Goal: Task Accomplishment & Management: Complete application form

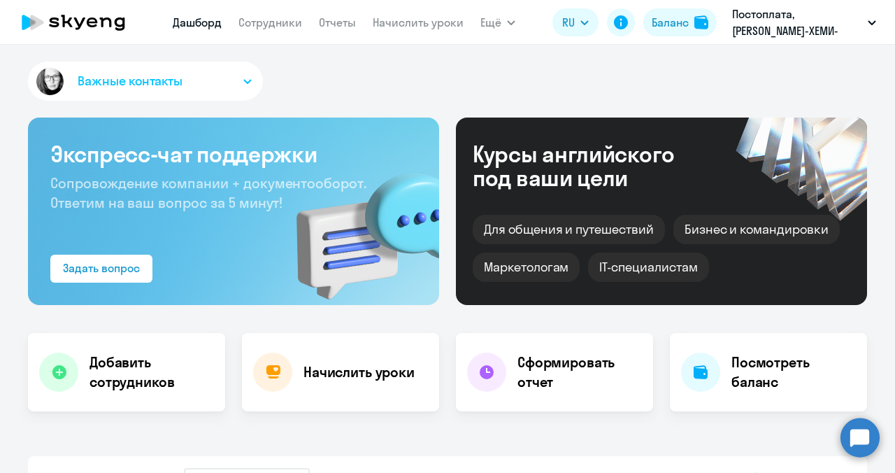
select select "30"
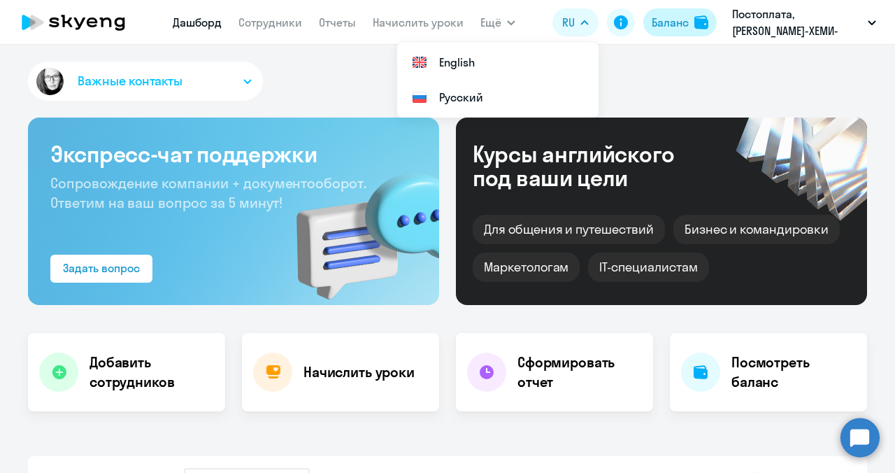
click at [682, 22] on div "Баланс" at bounding box center [670, 22] width 37 height 17
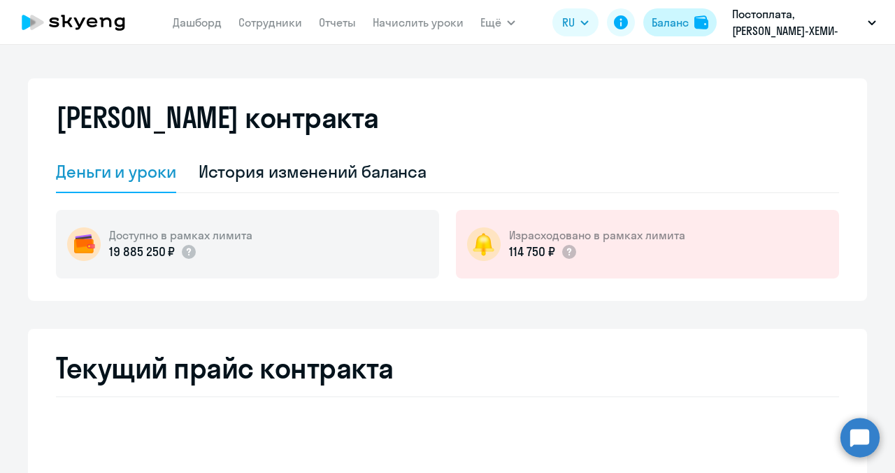
select select "english_adult_not_native_speaker"
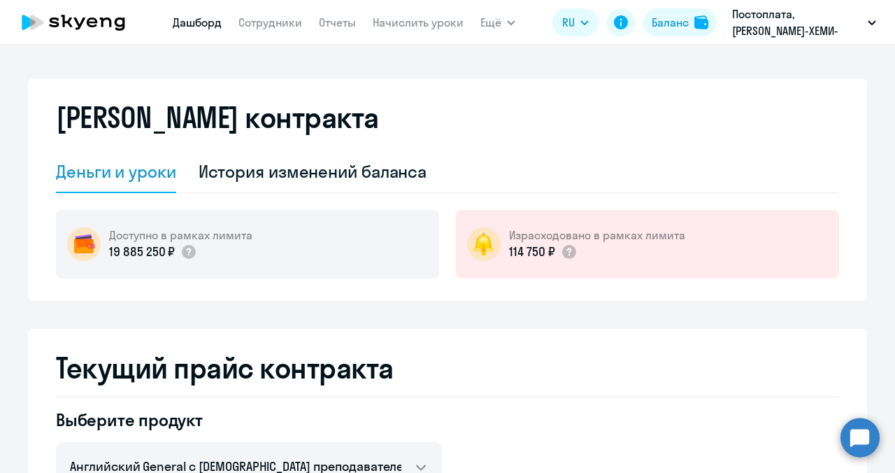
click at [213, 22] on link "Дашборд" at bounding box center [197, 22] width 49 height 14
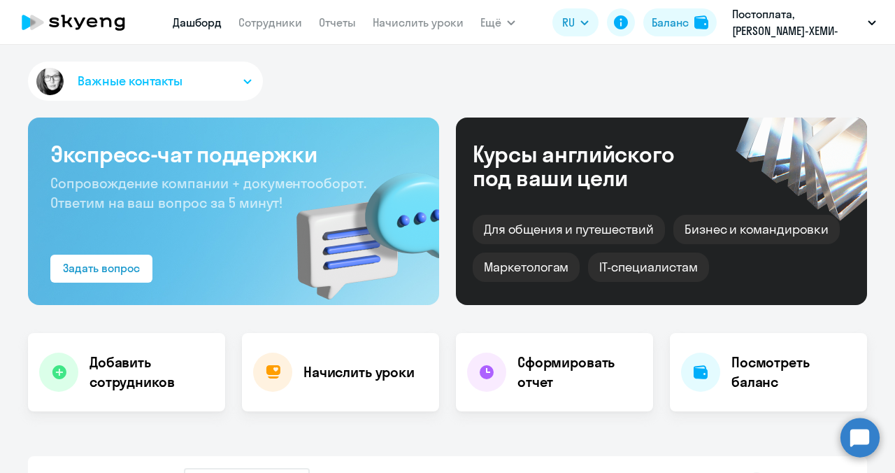
select select "30"
click at [265, 27] on link "Сотрудники" at bounding box center [270, 22] width 64 height 14
select select "30"
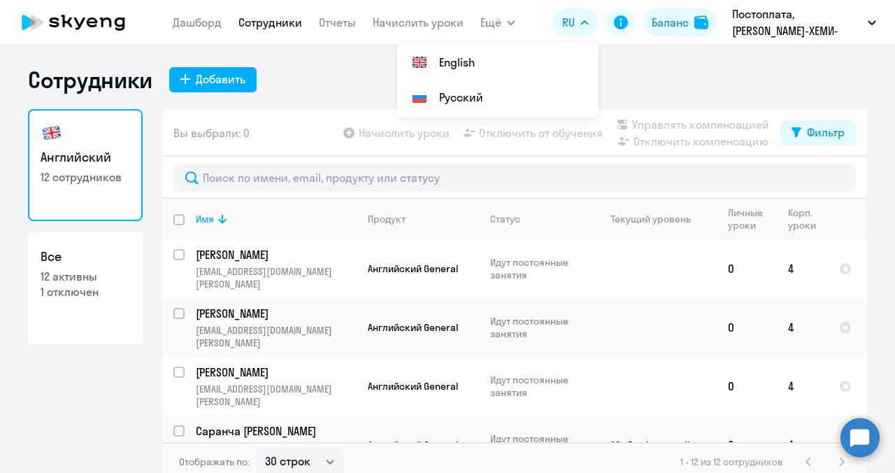
click at [86, 285] on p "1 отключен" at bounding box center [85, 291] width 89 height 15
select select "30"
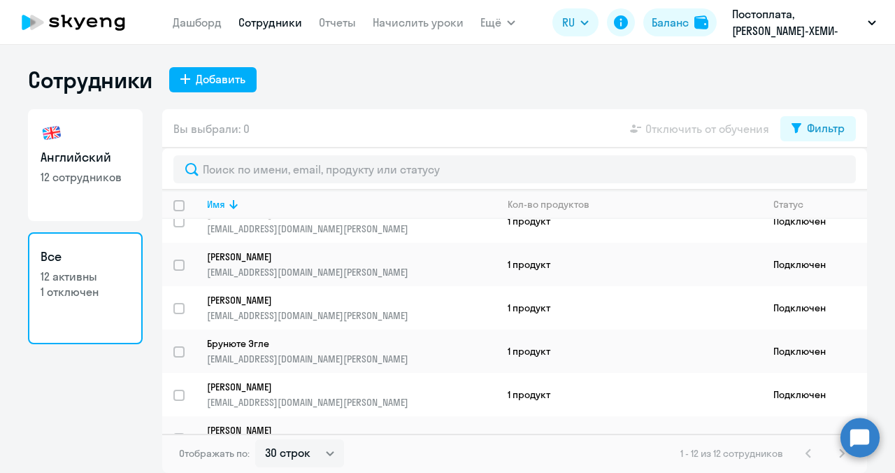
scroll to position [294, 0]
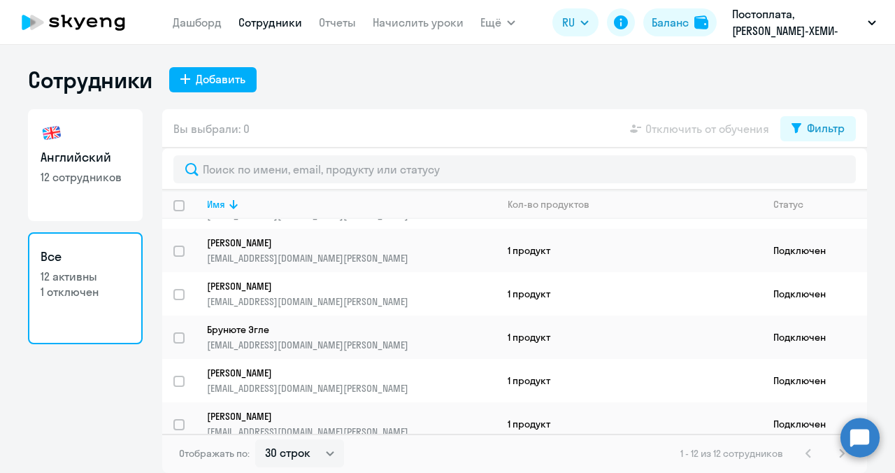
click at [51, 291] on p "1 отключен" at bounding box center [85, 291] width 89 height 15
click at [108, 281] on p "12 активны" at bounding box center [85, 275] width 89 height 15
click at [217, 80] on div "Добавить" at bounding box center [221, 79] width 50 height 17
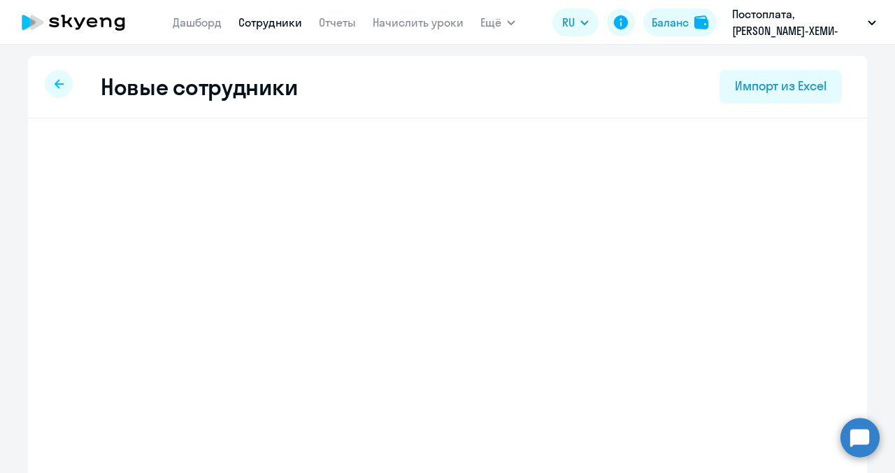
select select "english_adult_not_native_speaker"
select select "3"
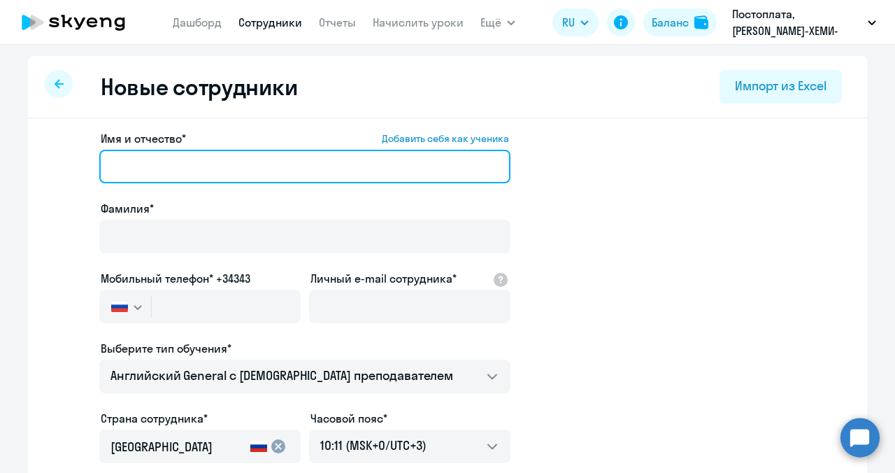
click at [138, 160] on input "Имя и отчество* Добавить себя как ученика" at bounding box center [304, 167] width 411 height 34
type input "U"
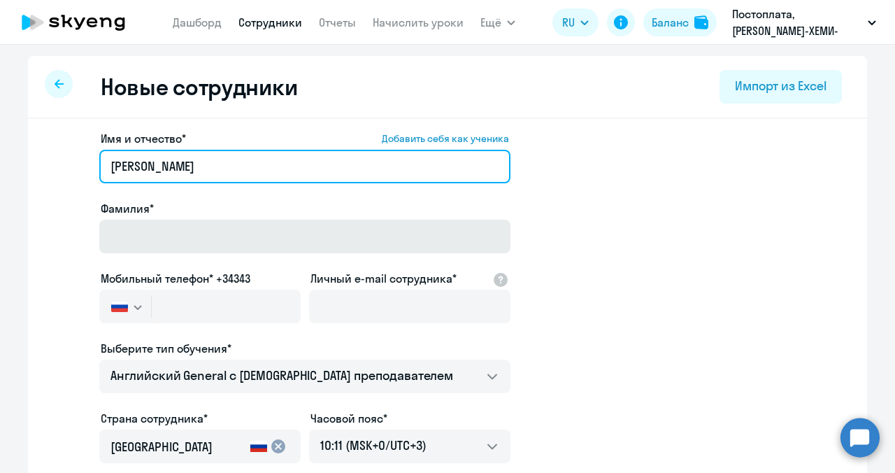
type input "[PERSON_NAME]"
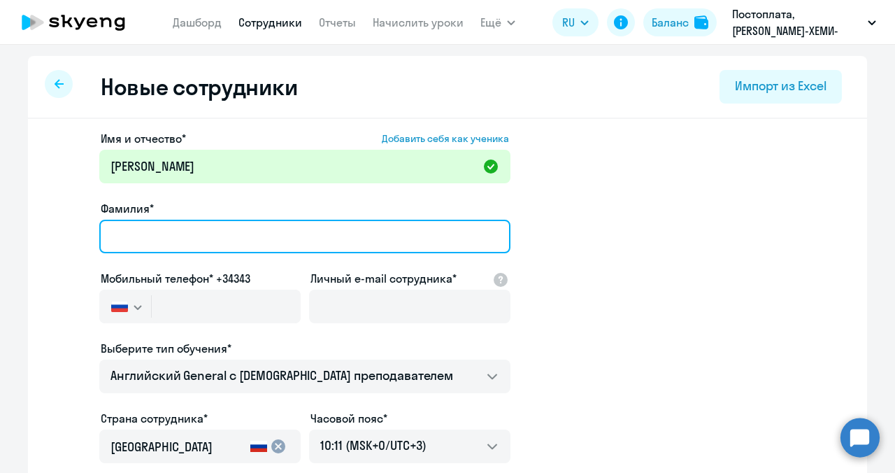
click at [165, 236] on input "Фамилия*" at bounding box center [304, 237] width 411 height 34
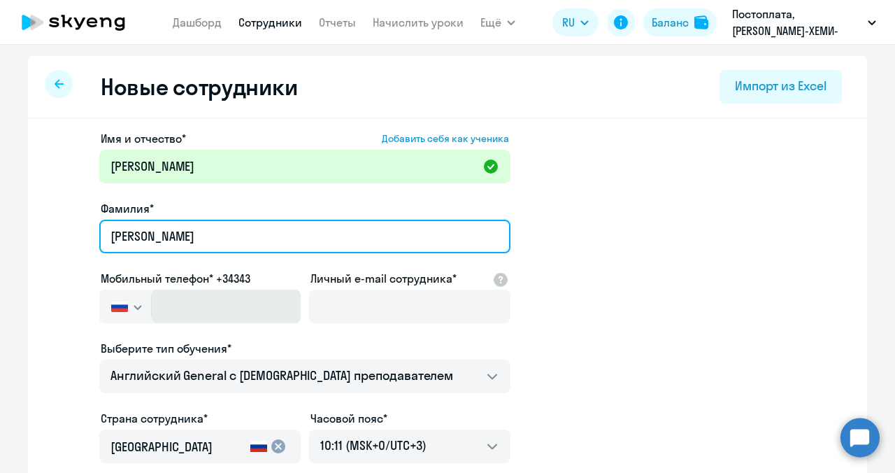
type input "[PERSON_NAME]"
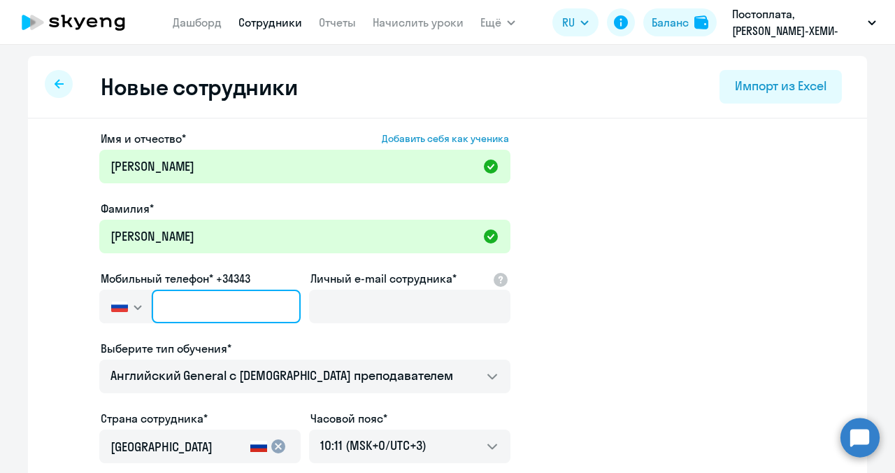
click at [176, 299] on input "text" at bounding box center [226, 306] width 149 height 34
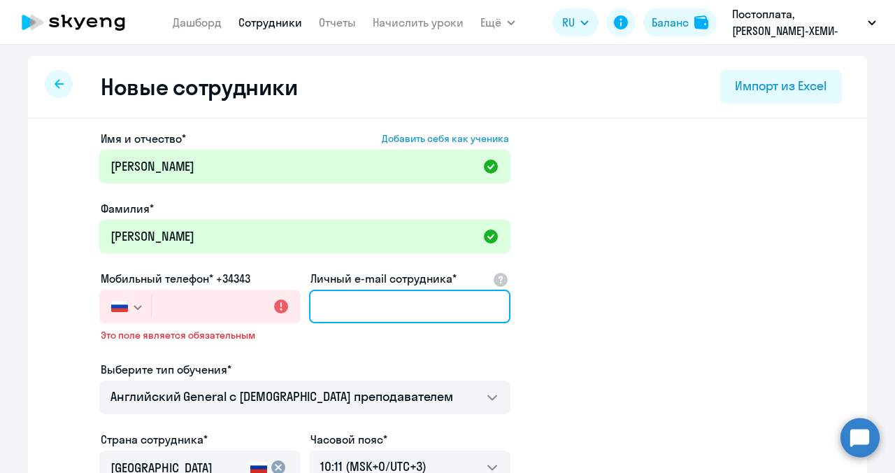
click at [326, 308] on input "Личный e-mail сотрудника*" at bounding box center [409, 306] width 201 height 34
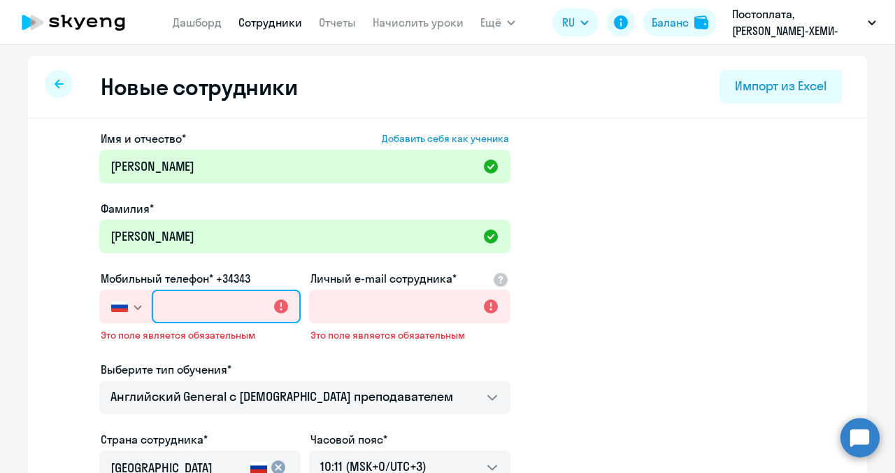
click at [210, 312] on input "text" at bounding box center [226, 306] width 149 height 34
type input "+7 7"
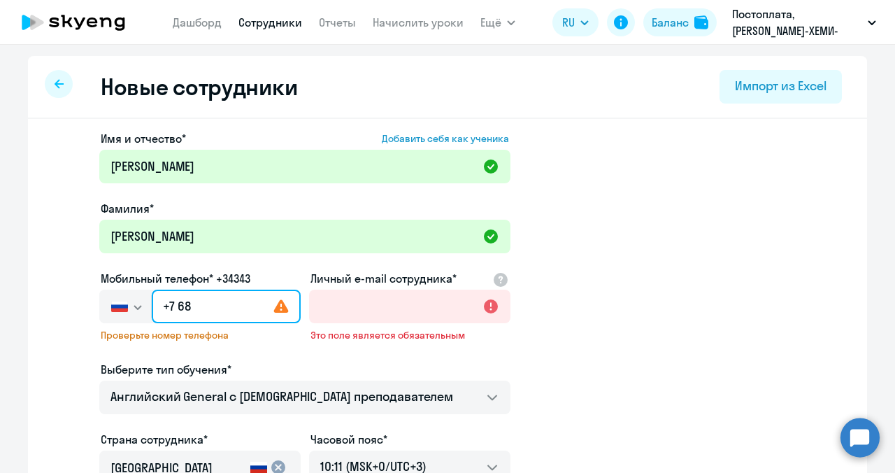
type input "+7 6"
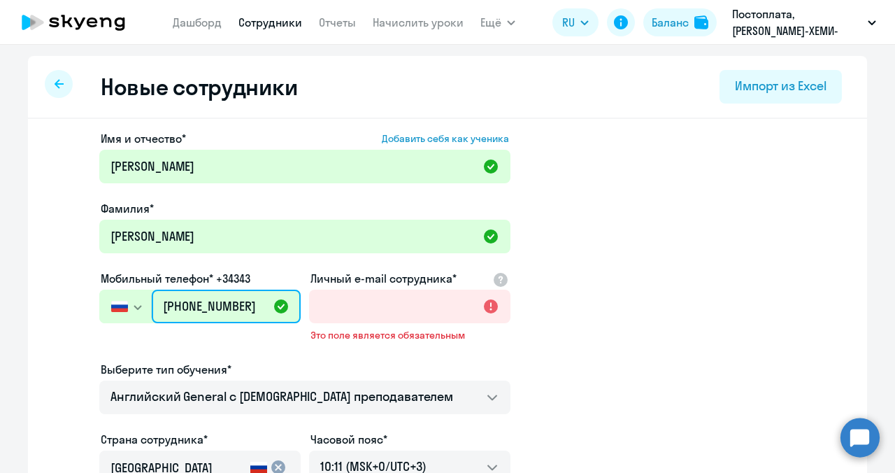
type input "[PHONE_NUMBER]"
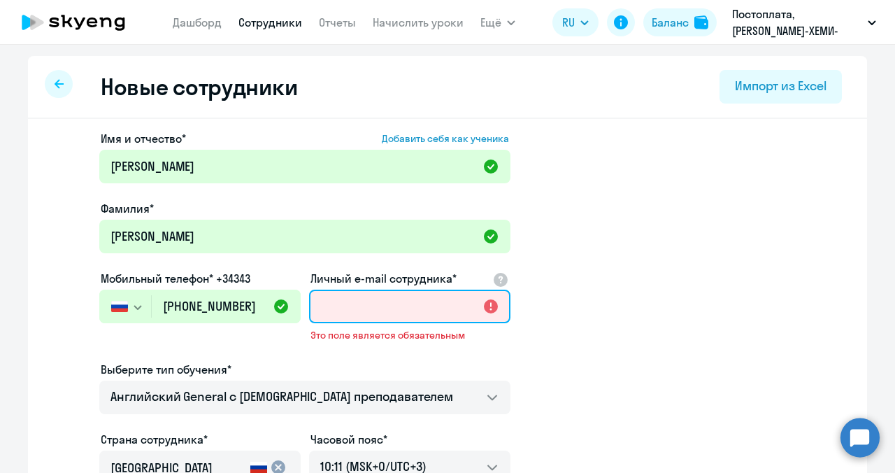
click at [319, 303] on input "Личный e-mail сотрудника*" at bounding box center [409, 306] width 201 height 34
click at [360, 310] on input "Личный e-mail сотрудника*" at bounding box center [409, 306] width 201 height 34
paste input "[URL][DOMAIN_NAME]"
type input "h"
click at [317, 310] on input "Личный e-mail сотрудника*" at bounding box center [409, 306] width 201 height 34
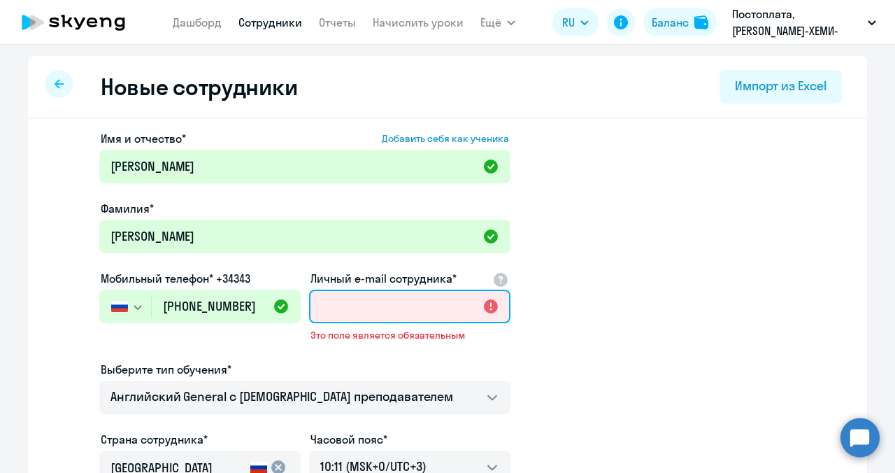
paste input "[EMAIL_ADDRESS][DOMAIN_NAME][PERSON_NAME]"
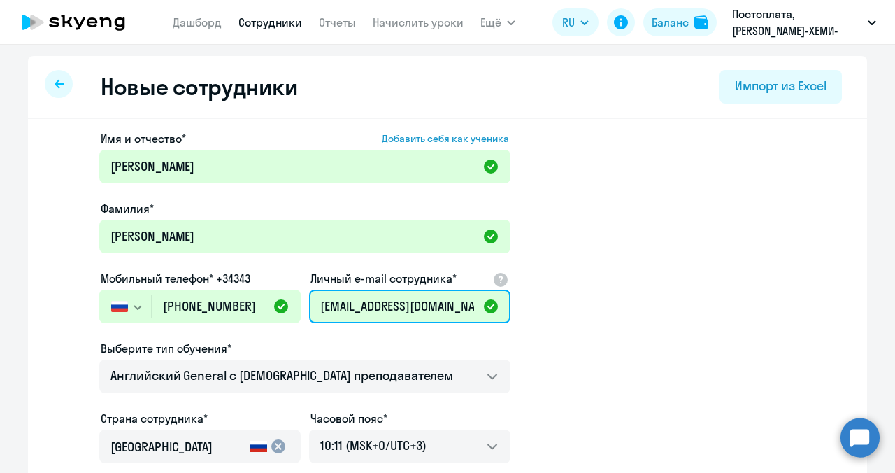
scroll to position [0, 53]
click at [370, 310] on input "[EMAIL_ADDRESS][DOMAIN_NAME][PERSON_NAME]" at bounding box center [409, 306] width 201 height 34
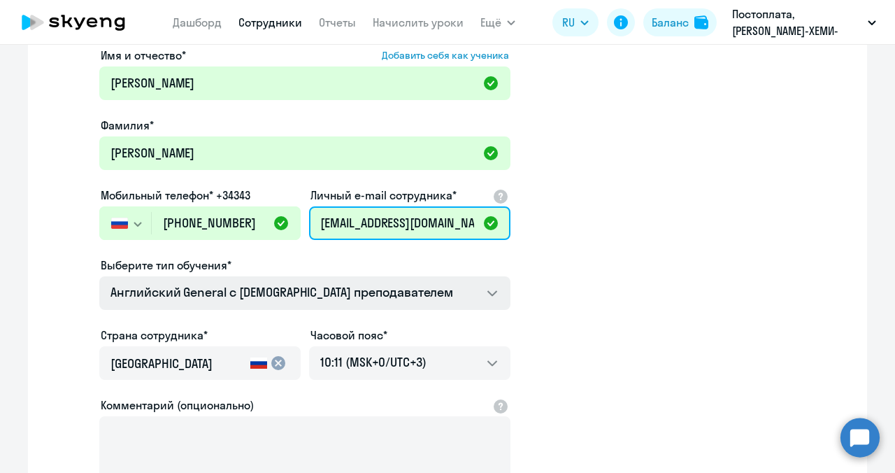
scroll to position [259, 0]
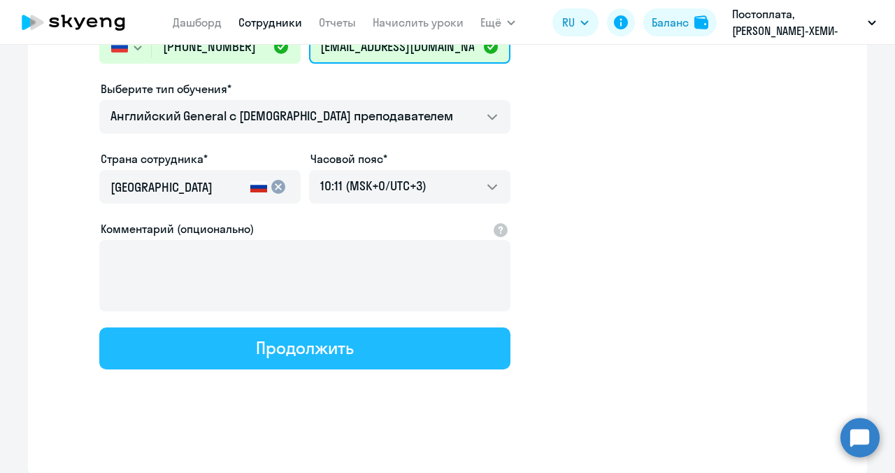
type input "[EMAIL_ADDRESS][DOMAIN_NAME][PERSON_NAME]"
click at [319, 344] on div "Продолжить" at bounding box center [304, 347] width 97 height 22
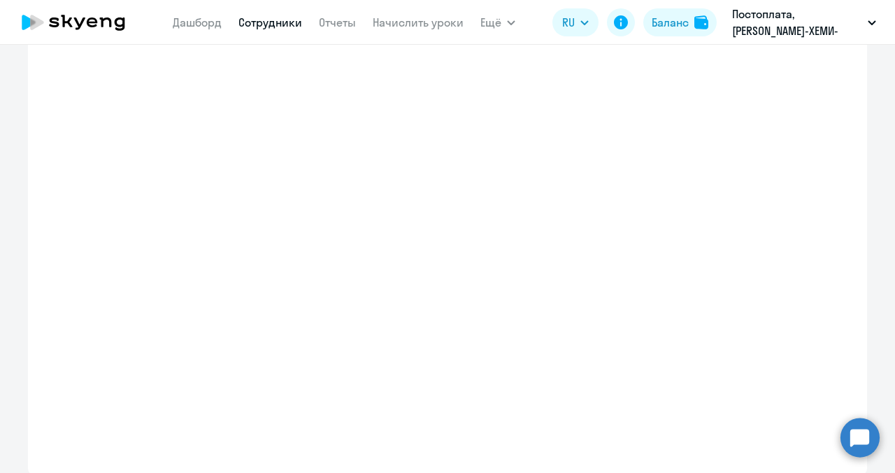
select select "english_adult_not_native_speaker"
select select "3"
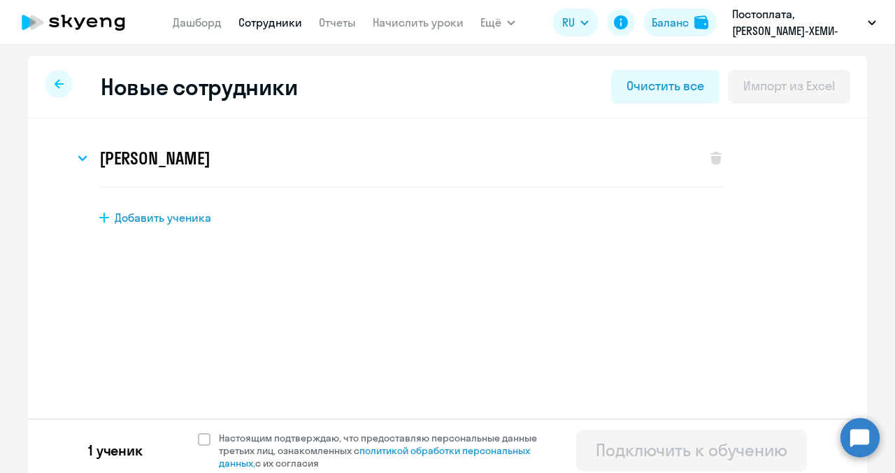
scroll to position [0, 0]
click at [101, 217] on icon at bounding box center [104, 218] width 10 height 10
select select "english_adult_not_native_speaker"
select select "3"
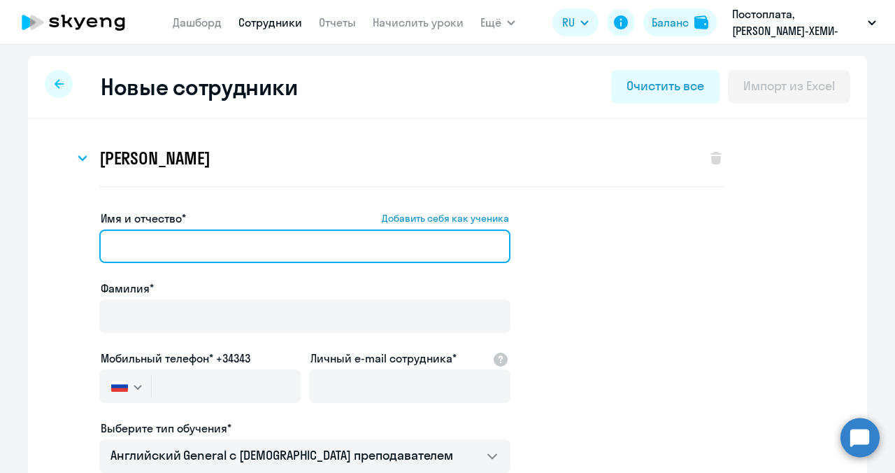
click at [108, 238] on input "Имя и отчество* Добавить себя как ученика" at bounding box center [304, 246] width 411 height 34
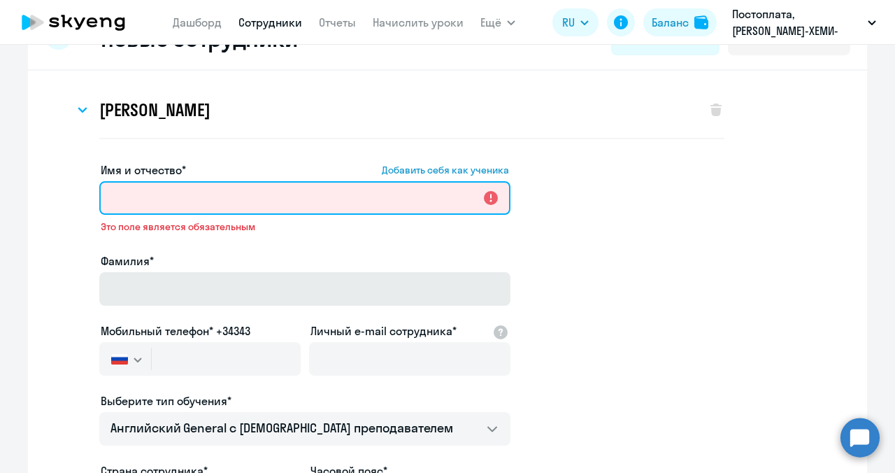
scroll to position [70, 0]
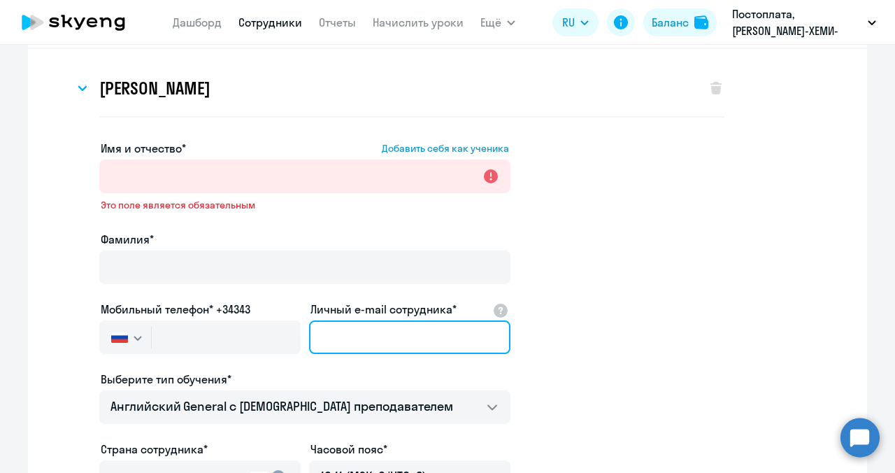
click at [333, 326] on input "Личный e-mail сотрудника*" at bounding box center [409, 337] width 201 height 34
paste input "[EMAIL_ADDRESS][DOMAIN_NAME][PERSON_NAME]"
type input "[EMAIL_ADDRESS][DOMAIN_NAME][PERSON_NAME]"
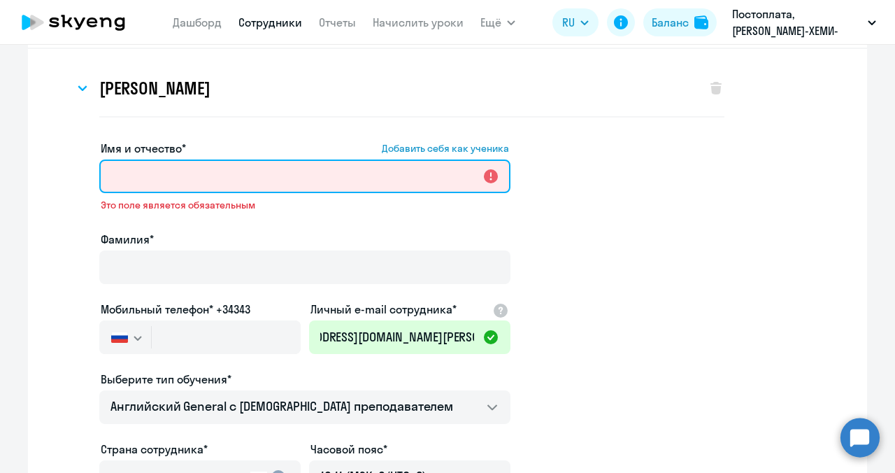
scroll to position [0, 0]
click at [142, 182] on input "Имя и отчество* Добавить себя как ученика" at bounding box center [304, 176] width 411 height 34
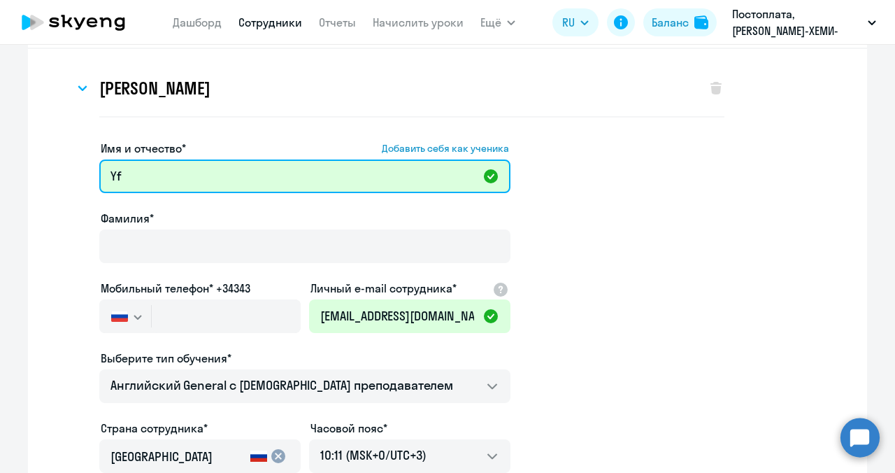
type input "Y"
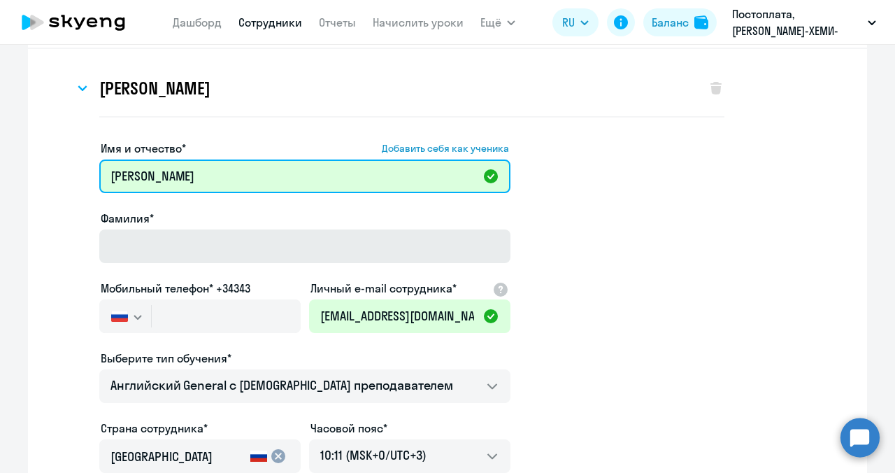
type input "[PERSON_NAME]"
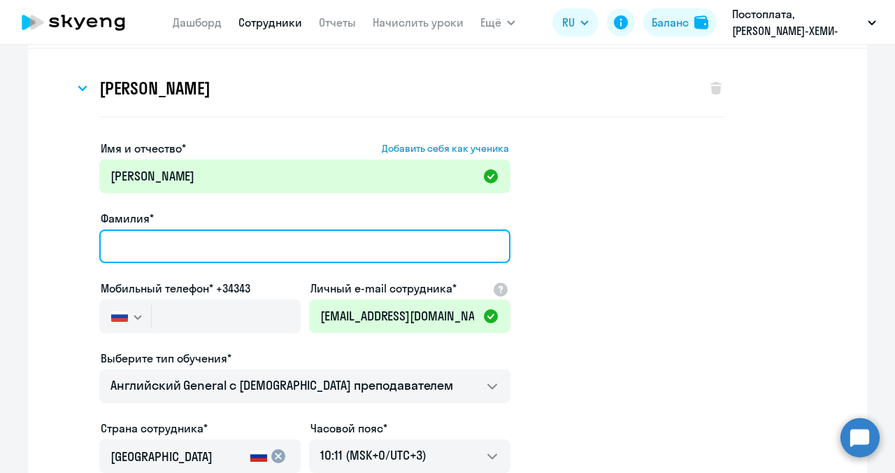
click at [145, 253] on input "Фамилия*" at bounding box center [304, 246] width 411 height 34
type input "[PERSON_NAME]"
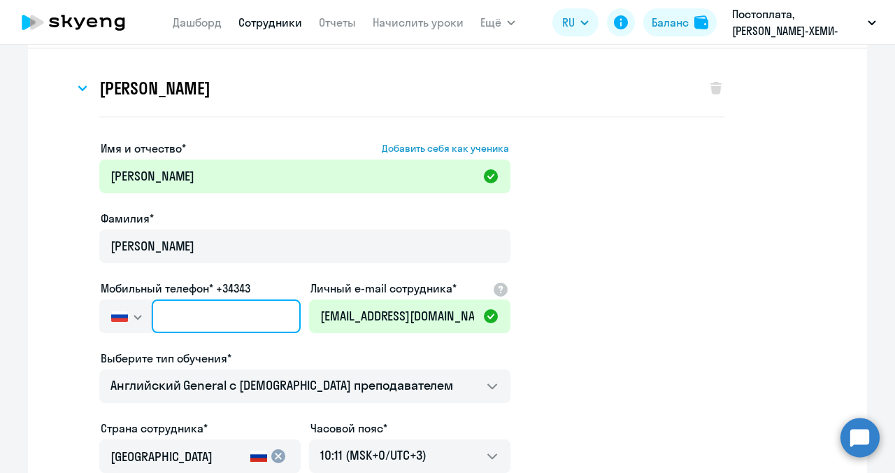
click at [192, 320] on input "text" at bounding box center [226, 316] width 149 height 34
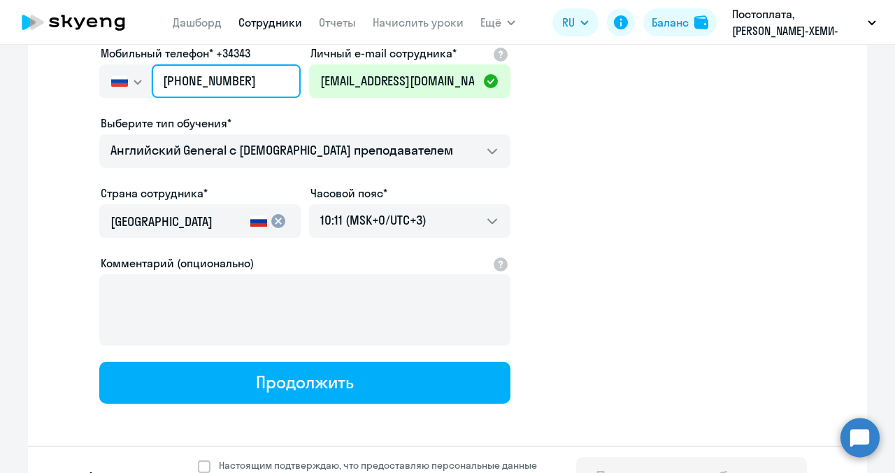
scroll to position [339, 0]
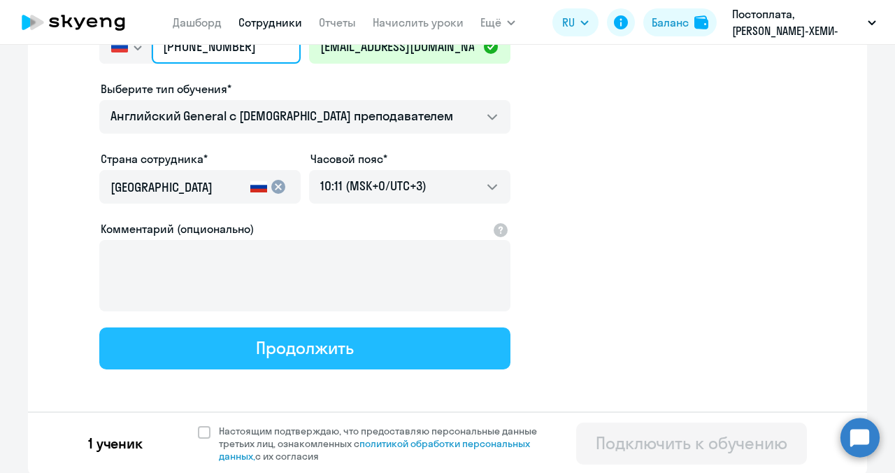
type input "[PHONE_NUMBER]"
click at [219, 356] on button "Продолжить" at bounding box center [304, 348] width 411 height 42
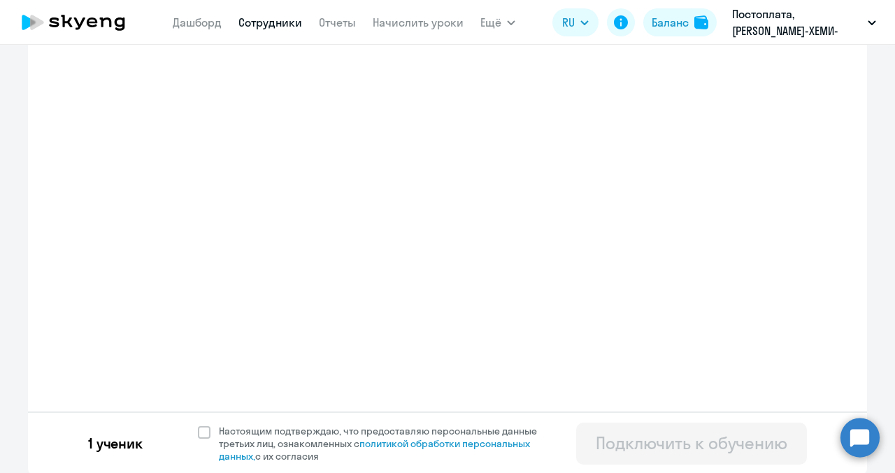
select select "english_adult_not_native_speaker"
select select "3"
select select "english_adult_not_native_speaker"
select select "3"
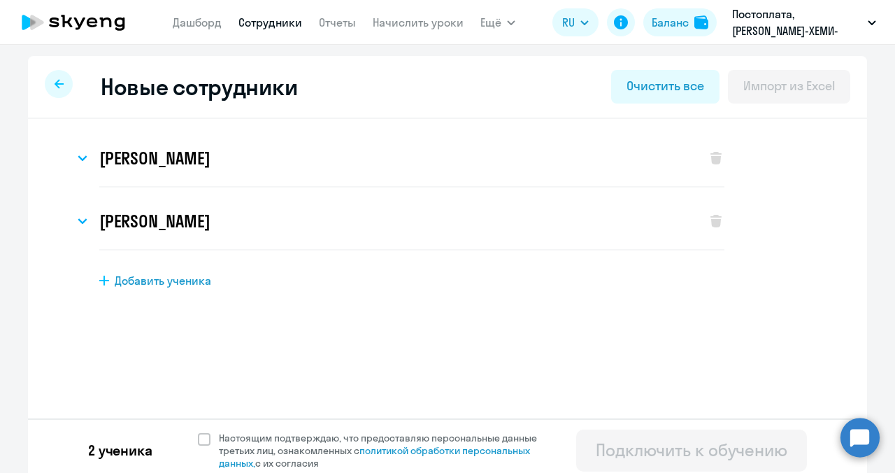
scroll to position [8, 0]
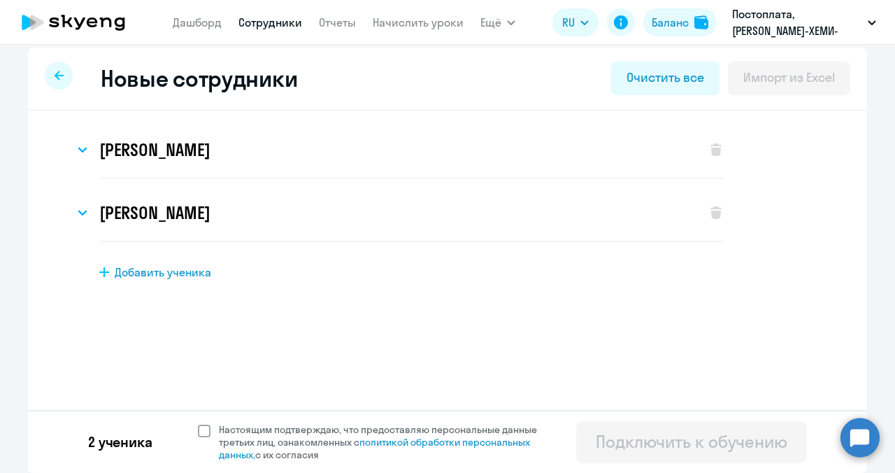
click at [201, 431] on span at bounding box center [204, 430] width 13 height 13
click at [198, 423] on input "Настоящим подтверждаю, что предоставляю персональные данные третьих лиц, ознако…" at bounding box center [197, 422] width 1 height 1
checkbox input "true"
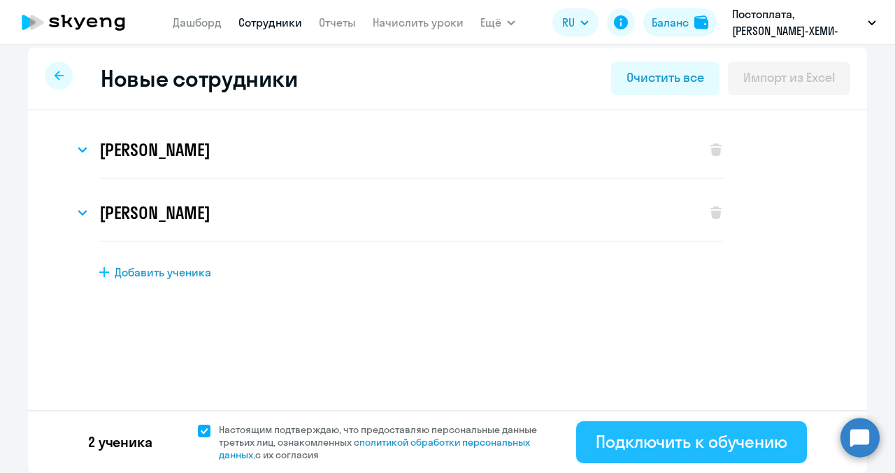
click at [617, 449] on div "Подключить к обучению" at bounding box center [692, 441] width 192 height 22
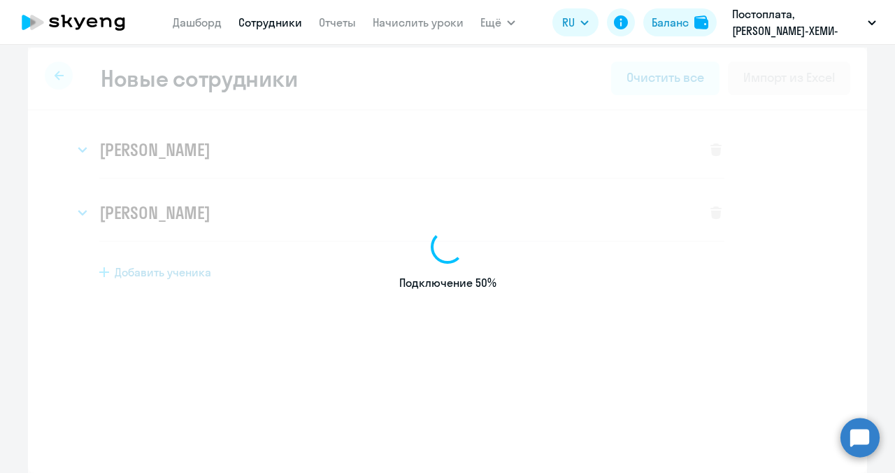
select select "english_adult_not_native_speaker"
select select "3"
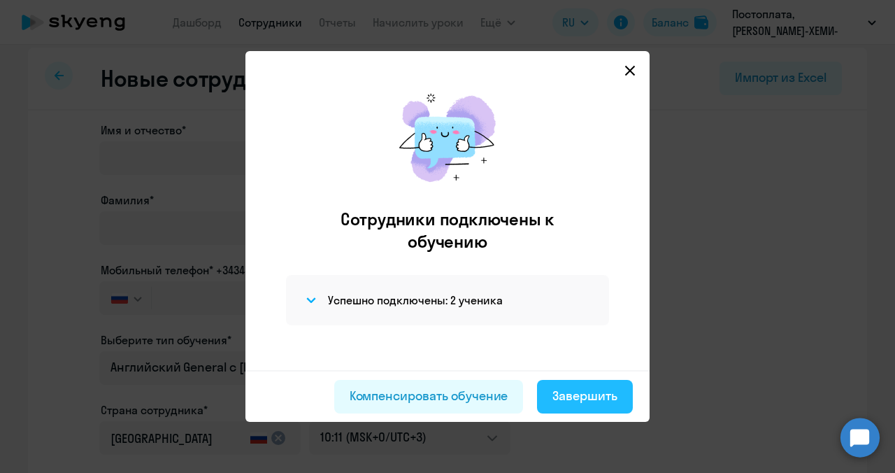
click at [586, 396] on div "Завершить" at bounding box center [584, 396] width 65 height 18
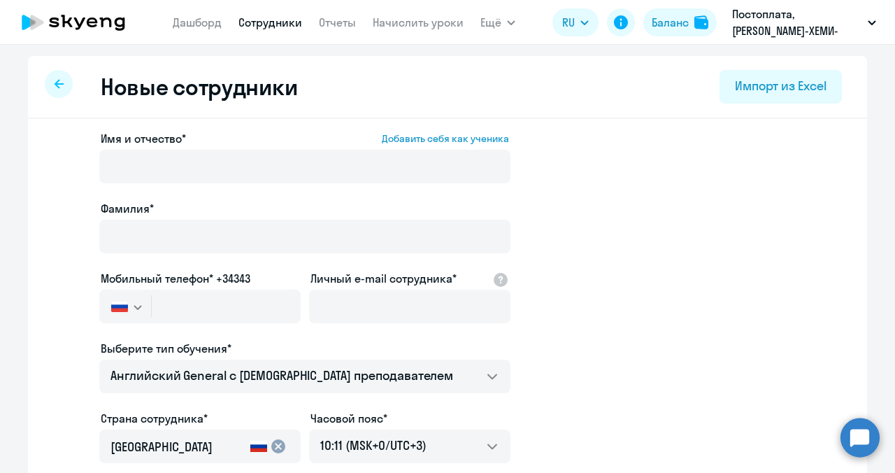
select select "30"
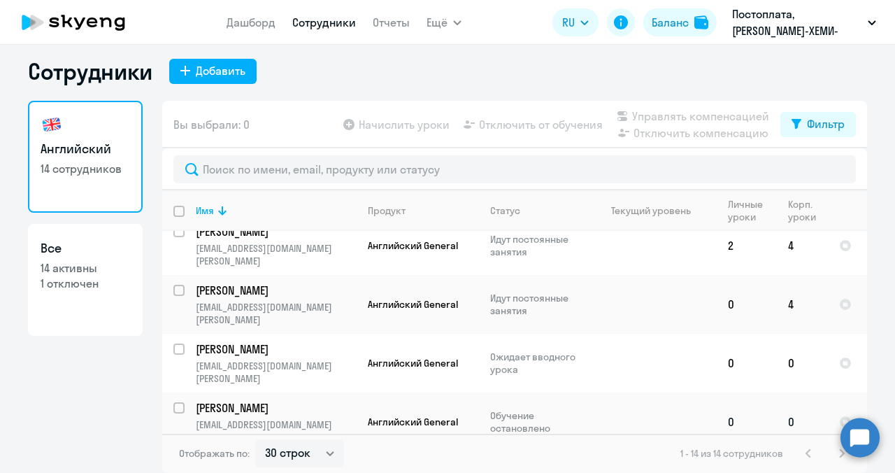
scroll to position [345, 0]
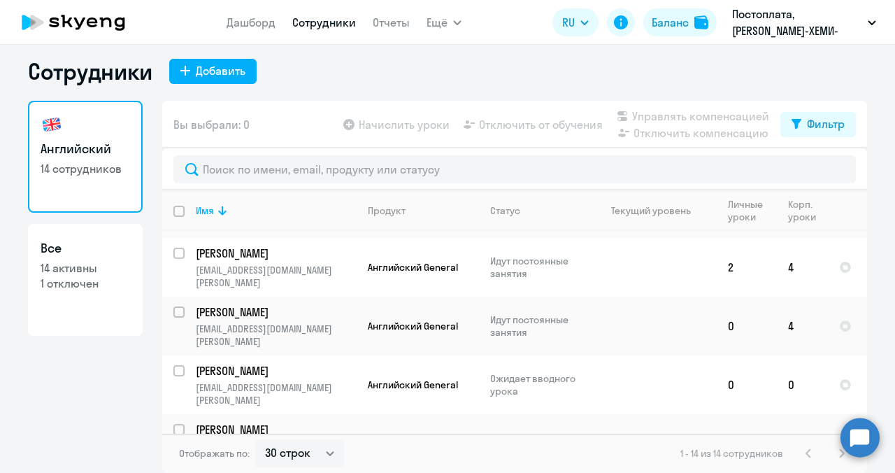
click at [222, 440] on p "[EMAIL_ADDRESS][DOMAIN_NAME][PERSON_NAME]" at bounding box center [276, 452] width 160 height 25
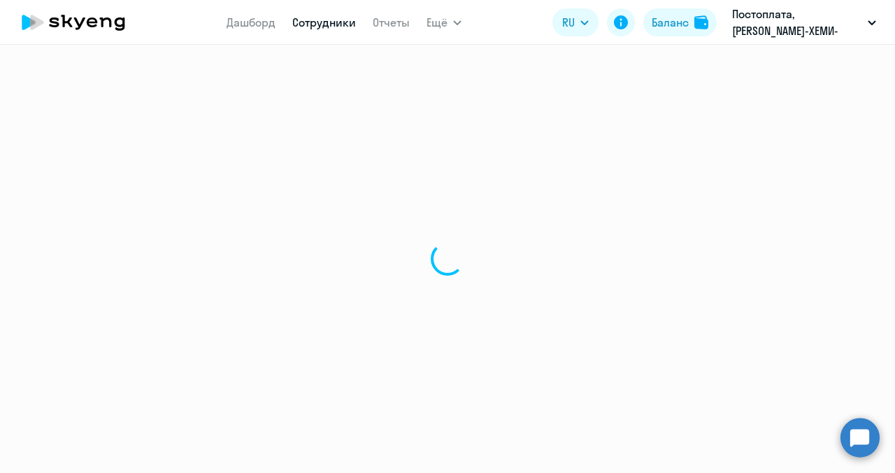
select select "english"
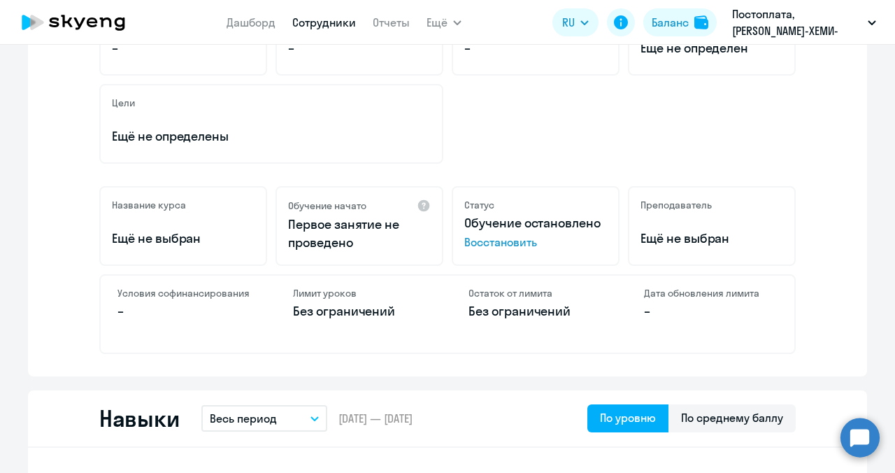
scroll to position [350, 0]
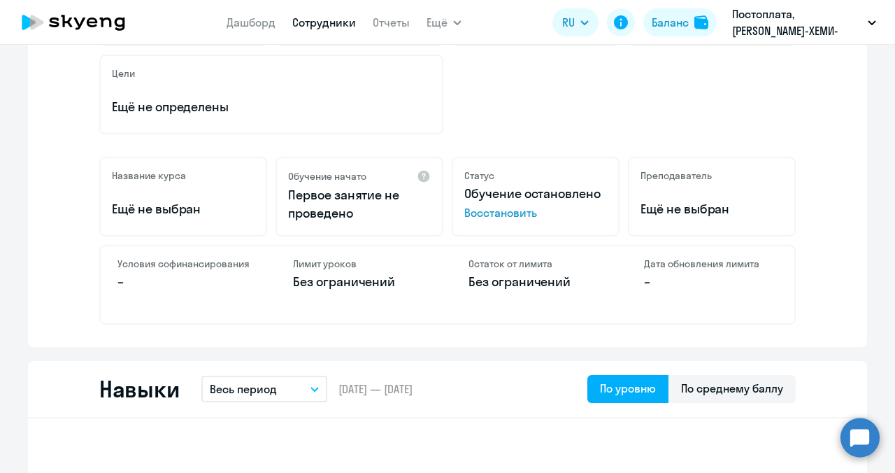
click at [481, 217] on span "Восстановить" at bounding box center [535, 212] width 143 height 17
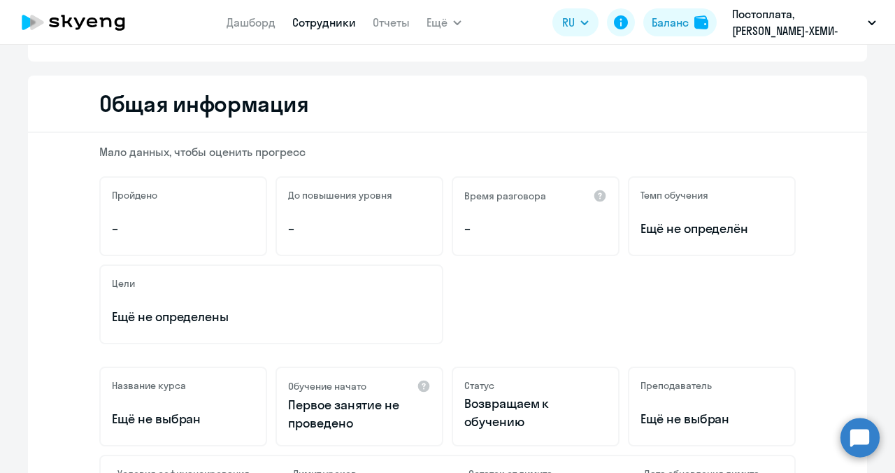
scroll to position [0, 0]
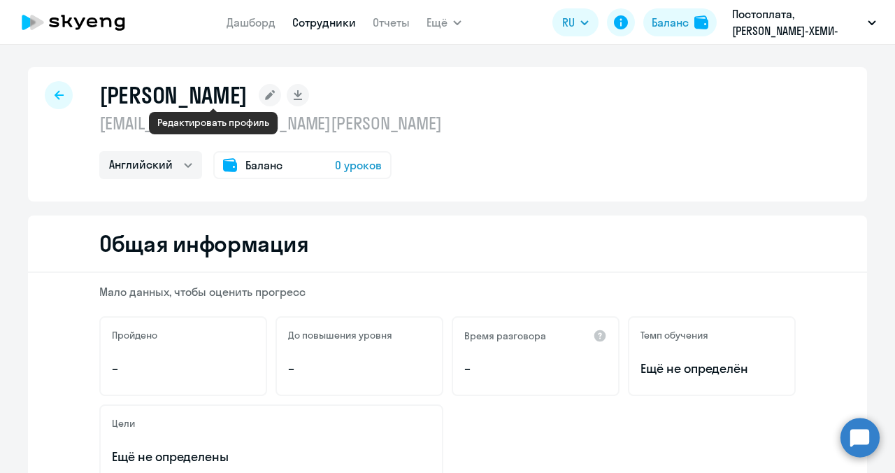
click at [265, 96] on icon at bounding box center [270, 95] width 10 height 10
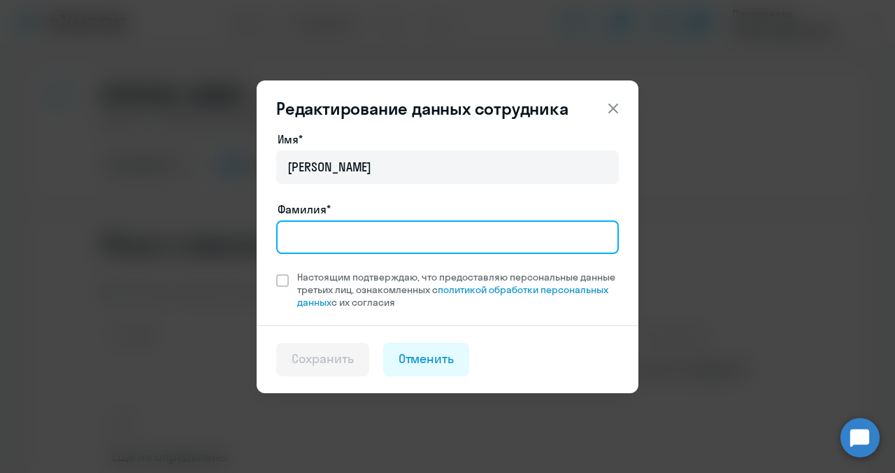
click at [299, 229] on input "Фамилия*" at bounding box center [447, 237] width 343 height 34
type input "[PERSON_NAME]"
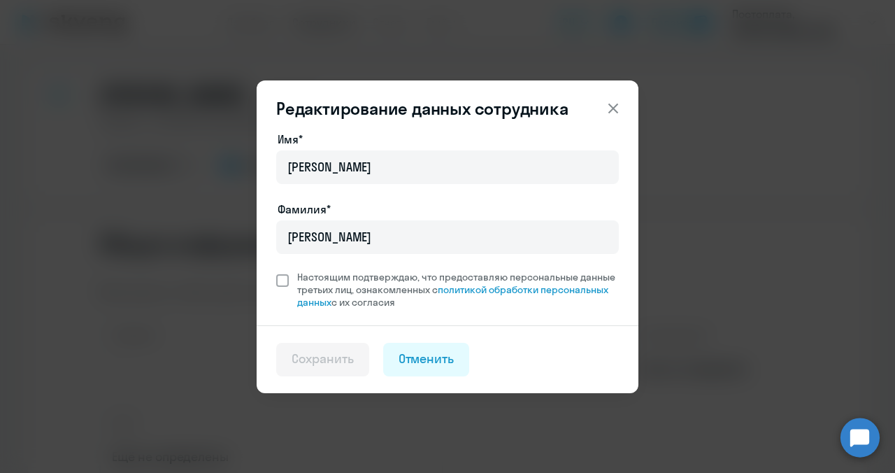
click at [285, 282] on span at bounding box center [282, 280] width 13 height 13
click at [276, 271] on input "Настоящим подтверждаю, что предоставляю персональные данные третьих лиц, ознако…" at bounding box center [275, 270] width 1 height 1
checkbox input "true"
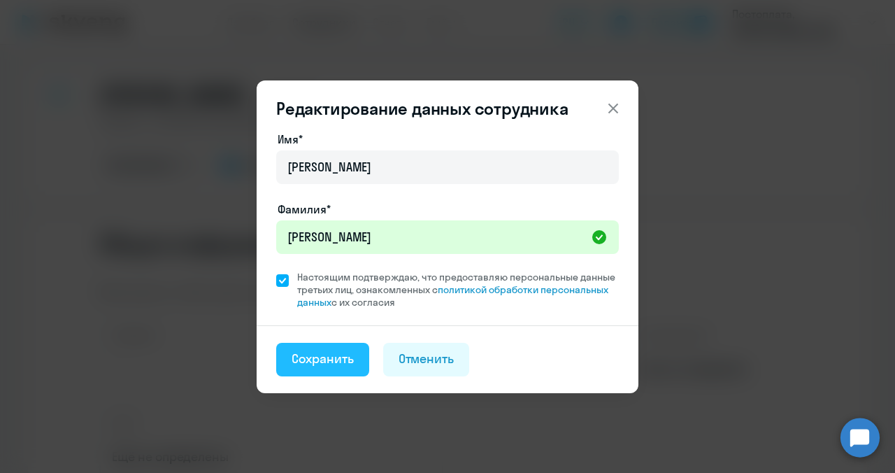
click at [338, 366] on div "Сохранить" at bounding box center [323, 359] width 62 height 18
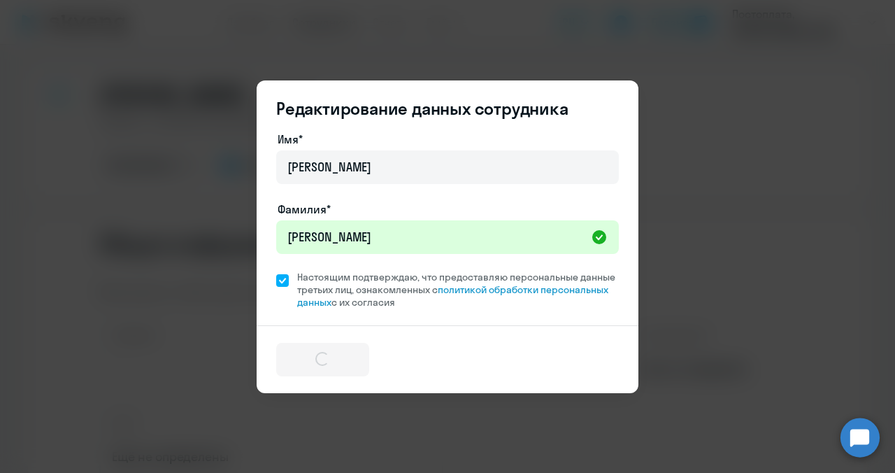
select select "english"
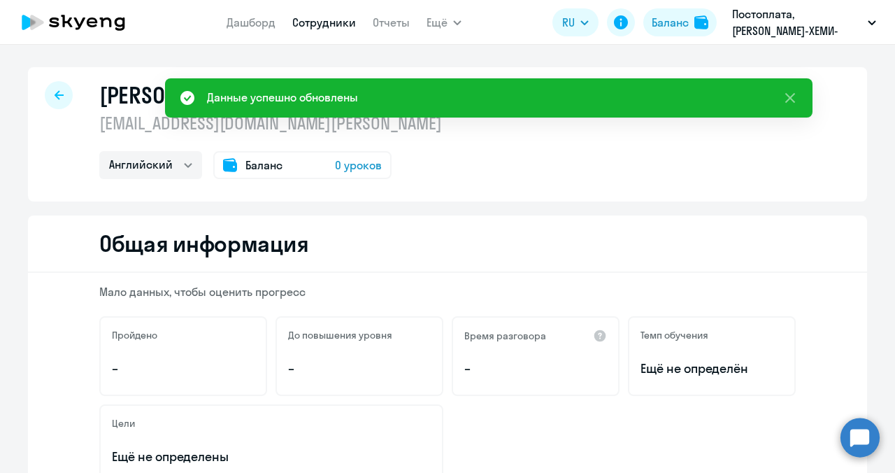
click at [46, 98] on div at bounding box center [59, 95] width 28 height 28
select select "30"
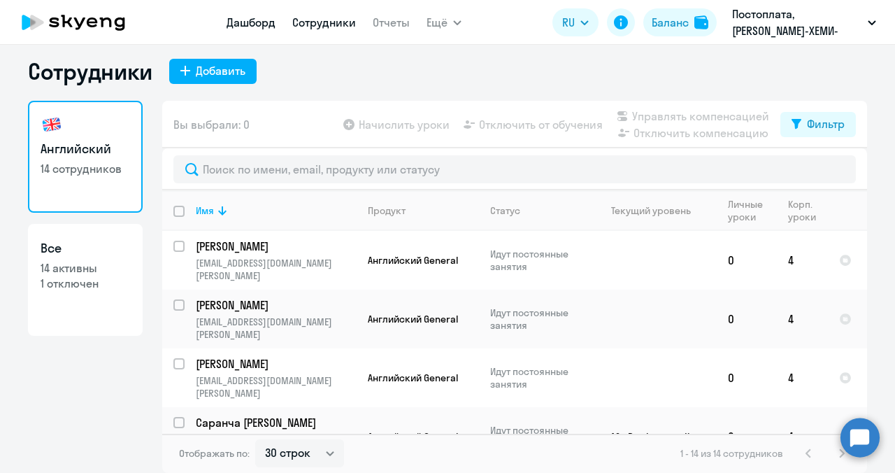
click at [255, 25] on link "Дашборд" at bounding box center [251, 22] width 49 height 14
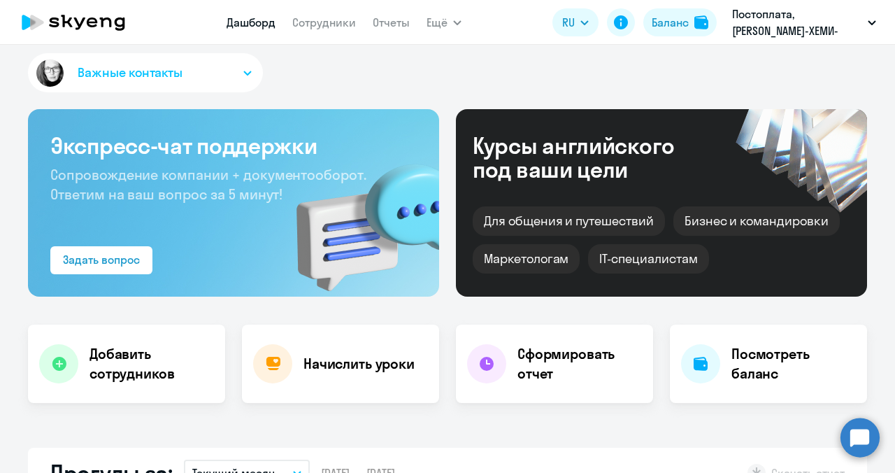
select select "30"
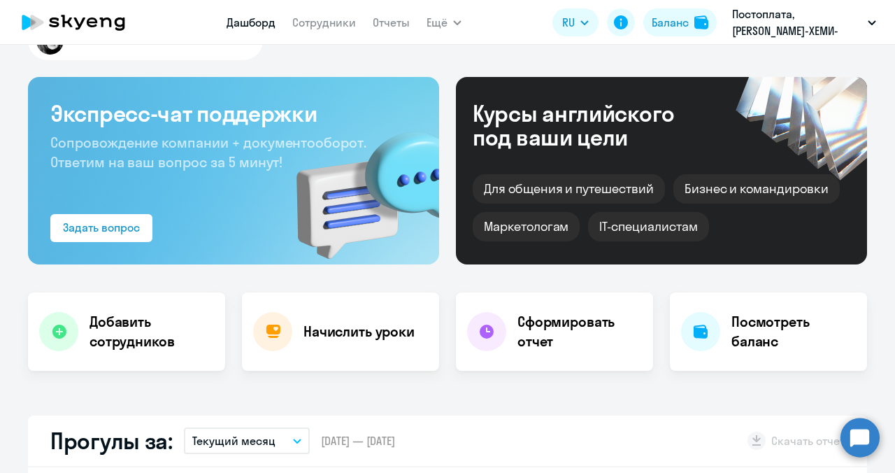
scroll to position [8, 0]
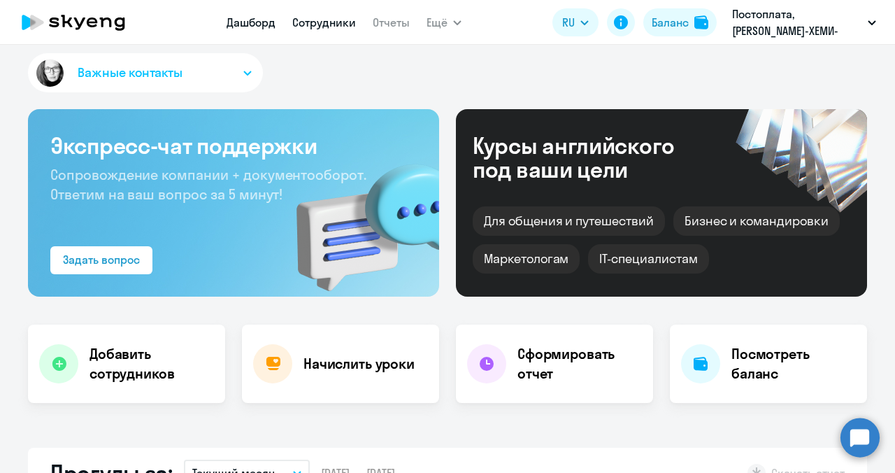
click at [312, 25] on link "Сотрудники" at bounding box center [324, 22] width 64 height 14
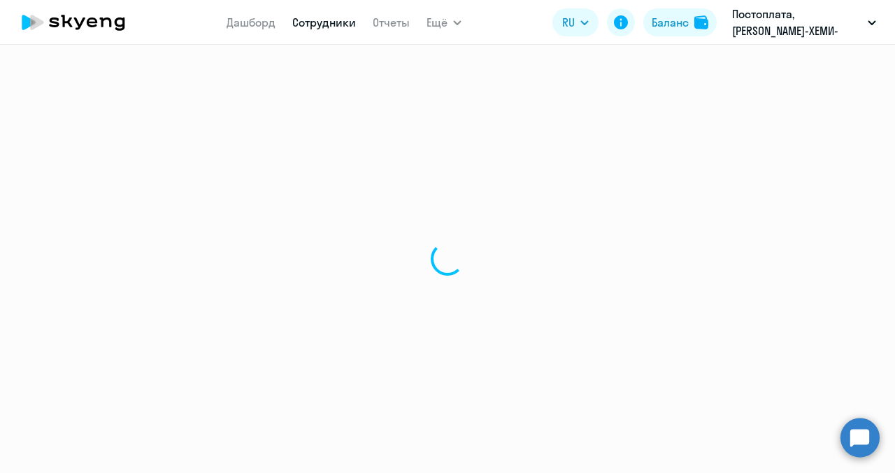
select select "30"
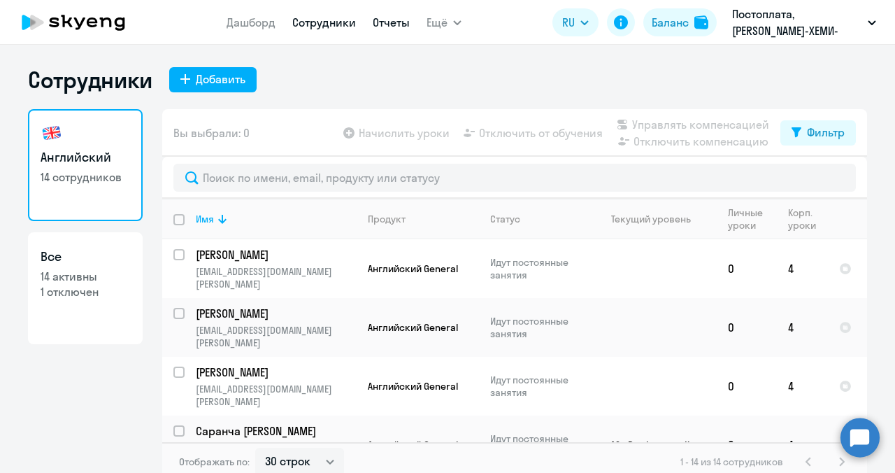
click at [402, 24] on link "Отчеты" at bounding box center [391, 22] width 37 height 14
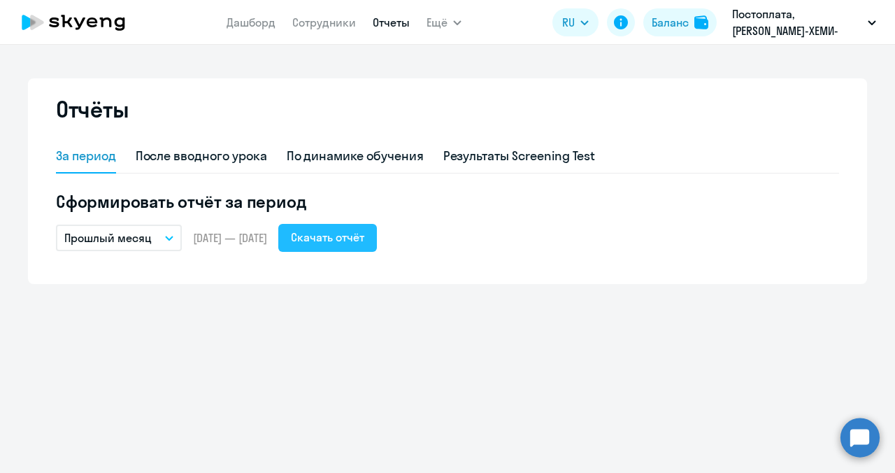
click at [344, 233] on div "Скачать отчёт" at bounding box center [327, 237] width 73 height 17
click at [445, 25] on span "Ещё" at bounding box center [436, 22] width 21 height 17
click at [390, 22] on link "Отчеты" at bounding box center [391, 22] width 37 height 14
click at [448, 22] on button "Ещё" at bounding box center [443, 22] width 35 height 28
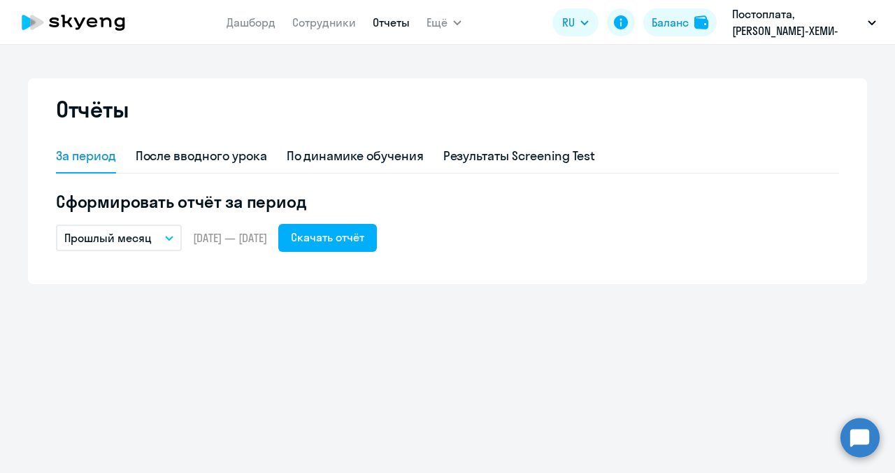
click at [457, 22] on icon "button" at bounding box center [457, 22] width 8 height 5
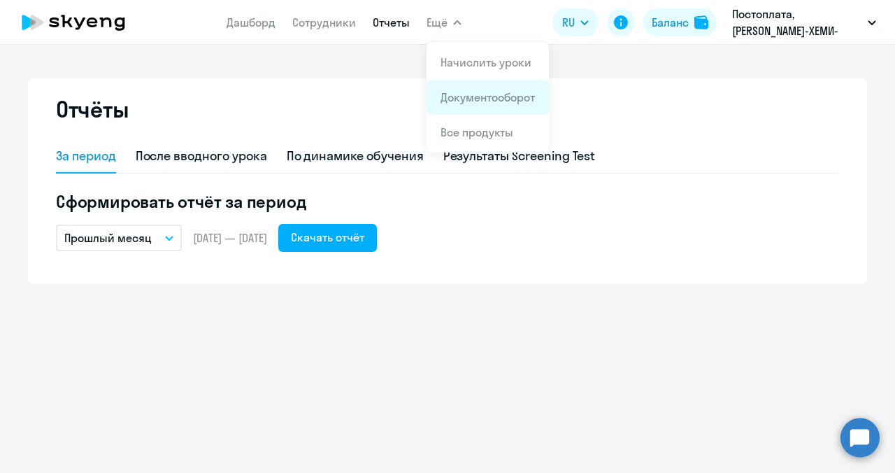
click at [462, 105] on app-menu-item-link "Документооборот" at bounding box center [487, 97] width 94 height 17
click at [447, 94] on link "Документооборот" at bounding box center [487, 97] width 94 height 14
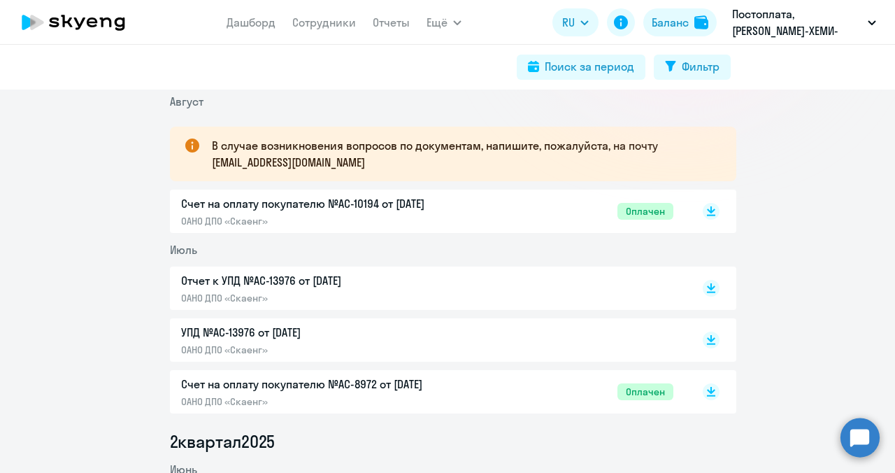
scroll to position [210, 0]
